Goal: Navigation & Orientation: Go to known website

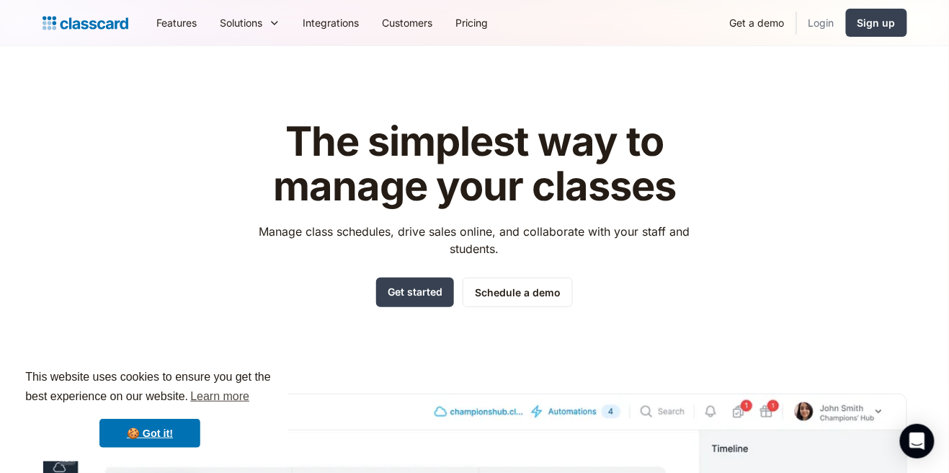
click at [823, 24] on link "Login" at bounding box center [821, 22] width 49 height 32
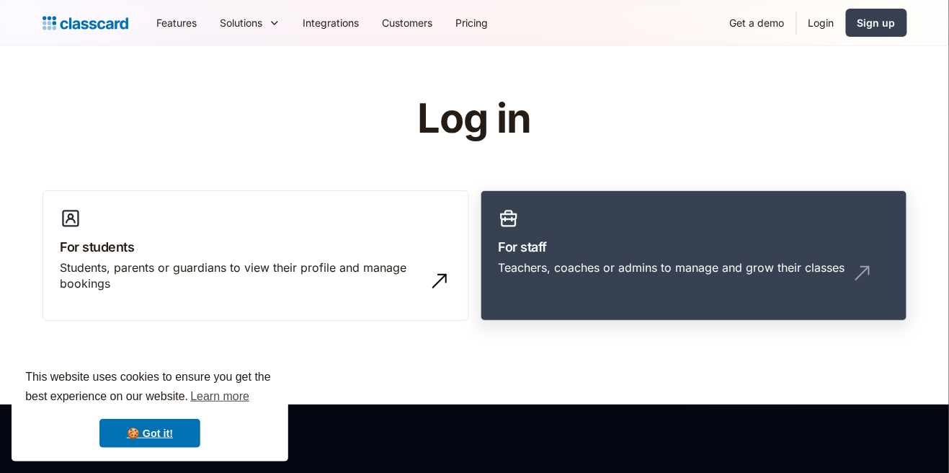
click at [739, 267] on div "Teachers, coaches or admins to manage and grow their classes" at bounding box center [672, 267] width 347 height 16
